Goal: Find specific page/section: Find specific page/section

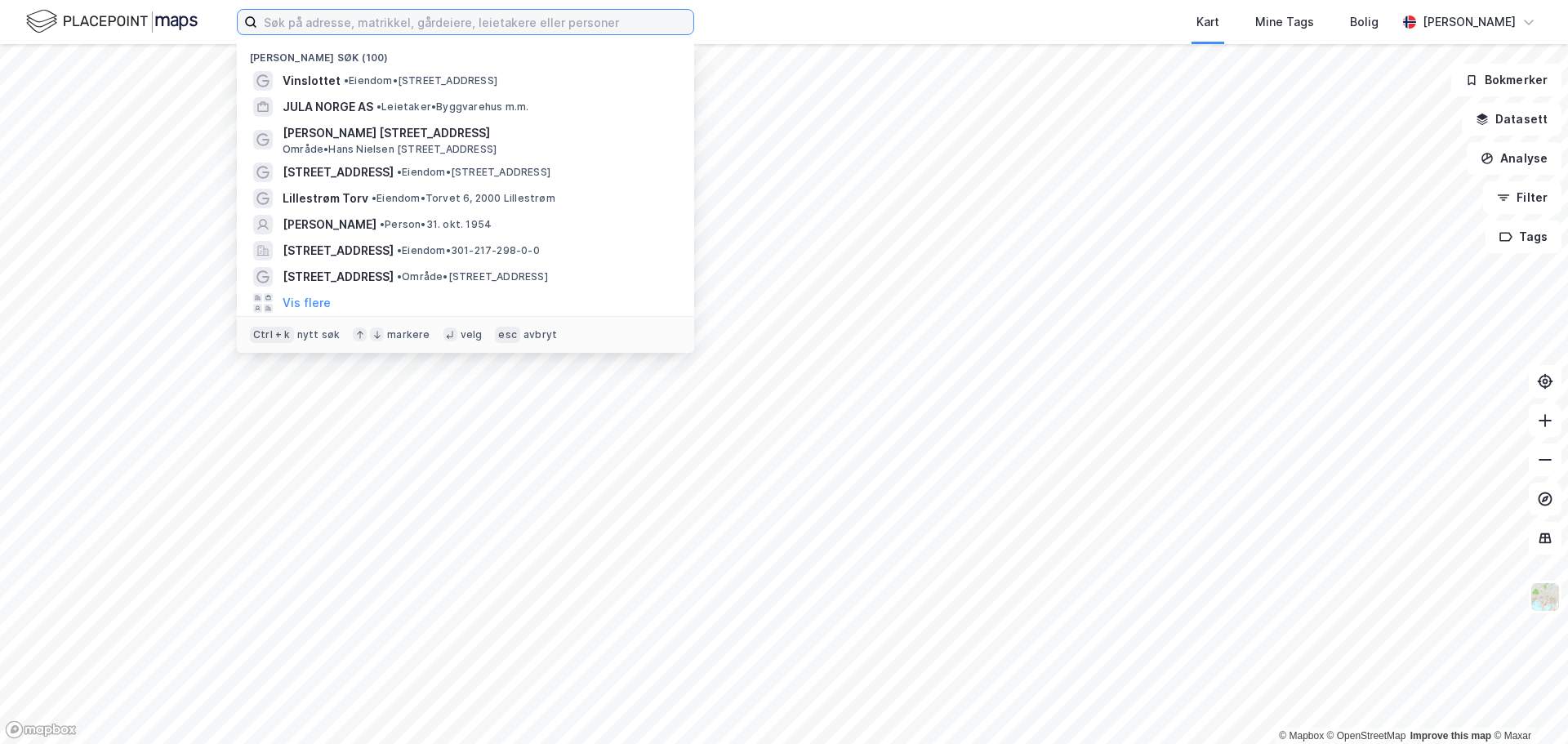
click at [352, 28] on input at bounding box center [474, 22] width 436 height 24
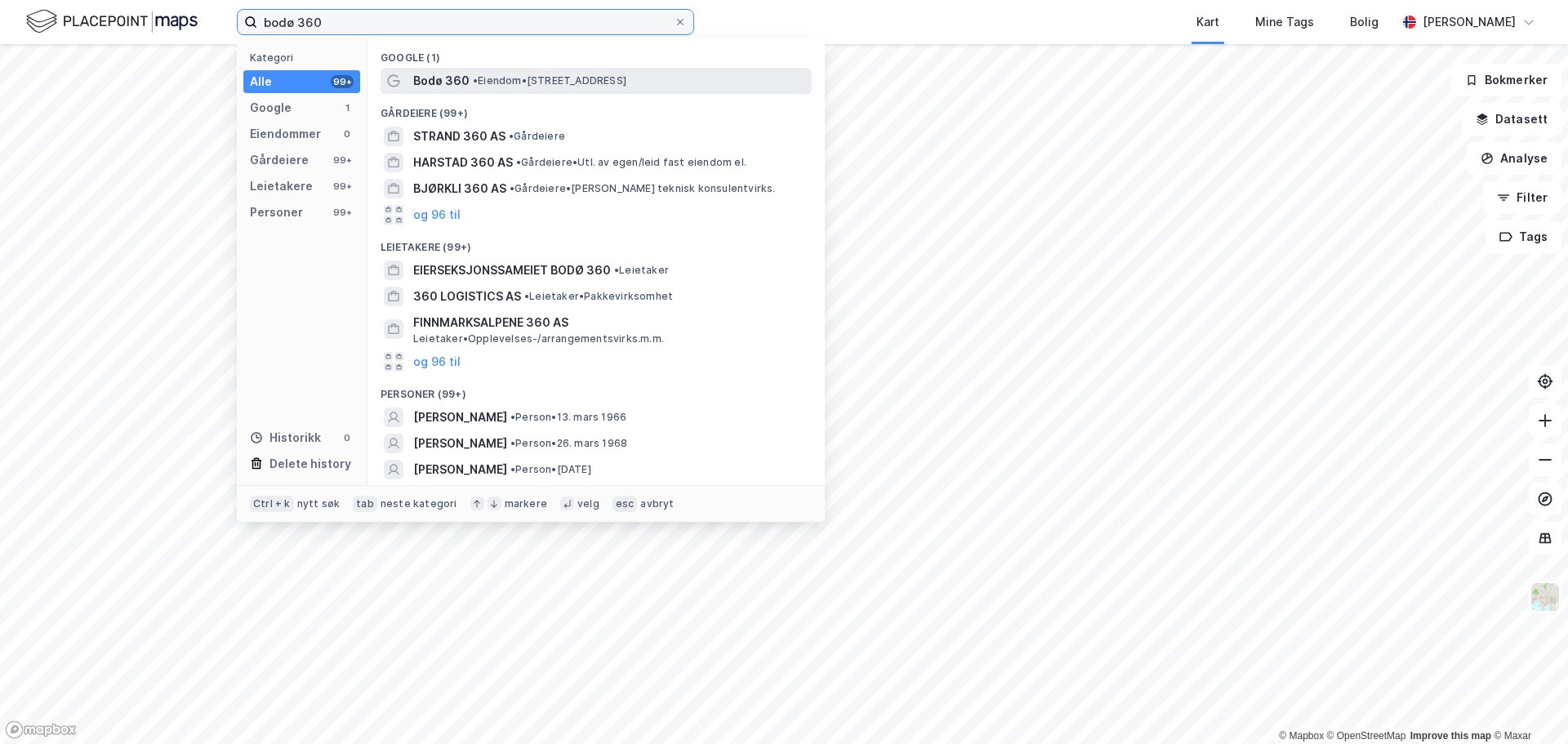
type input "bodø 360"
click at [472, 74] on span "•" at bounding box center [474, 80] width 5 height 12
